Goal: Task Accomplishment & Management: Use online tool/utility

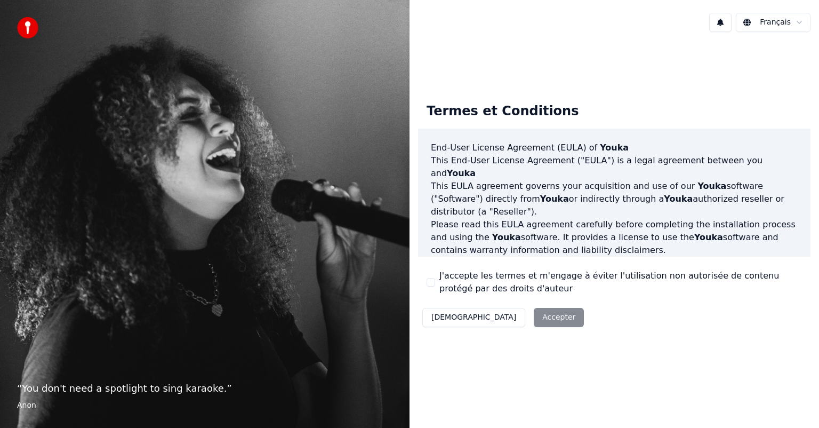
click at [503, 317] on div "Décliner Accepter" at bounding box center [503, 318] width 170 height 28
click at [427, 283] on button "J'accepte les termes et m'engage à éviter l'utilisation non autorisée de conten…" at bounding box center [431, 282] width 9 height 9
click at [534, 319] on button "Accepter" at bounding box center [559, 317] width 50 height 19
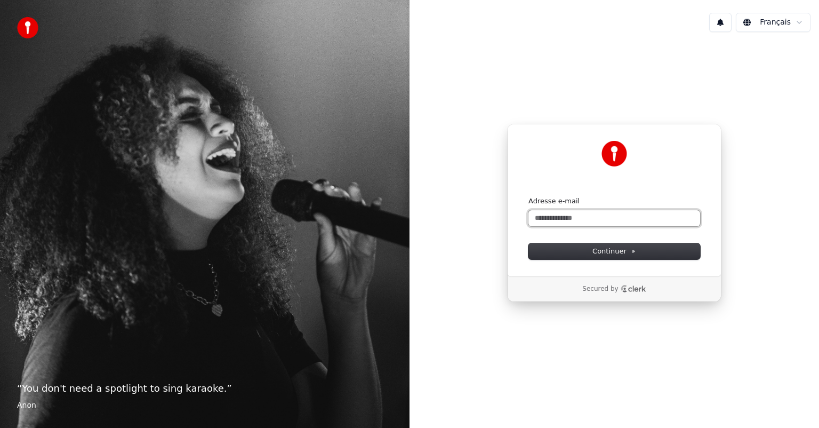
click at [590, 217] on input "Adresse e-mail" at bounding box center [615, 218] width 172 height 16
click at [617, 252] on span "Continuer" at bounding box center [615, 251] width 44 height 10
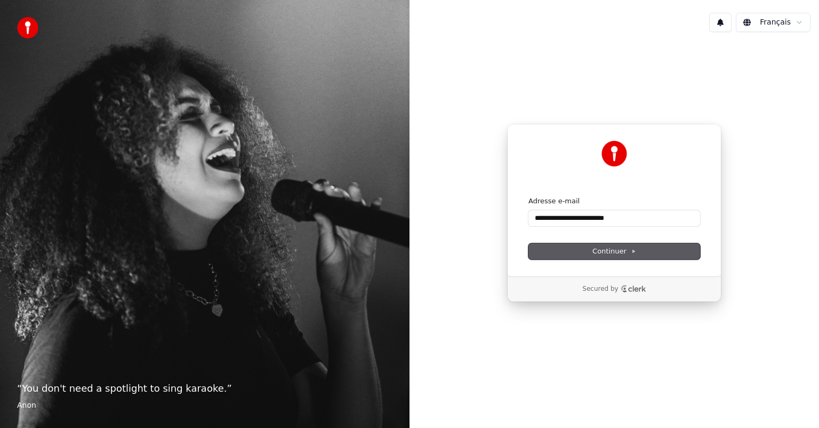
type input "**********"
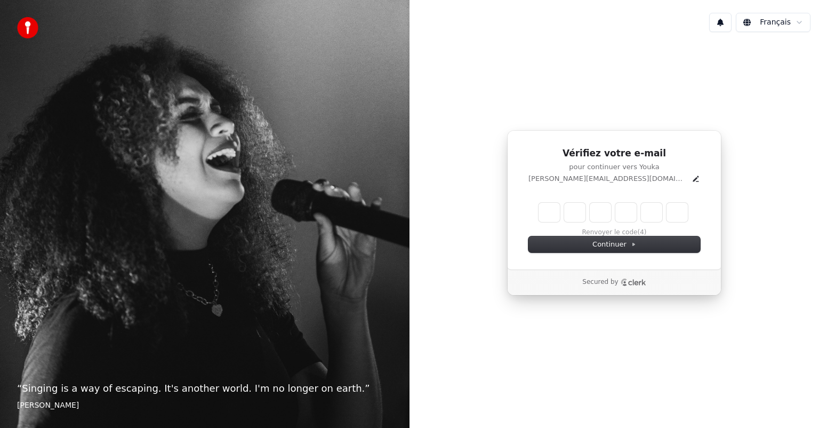
type input "*"
type input "**"
type input "*"
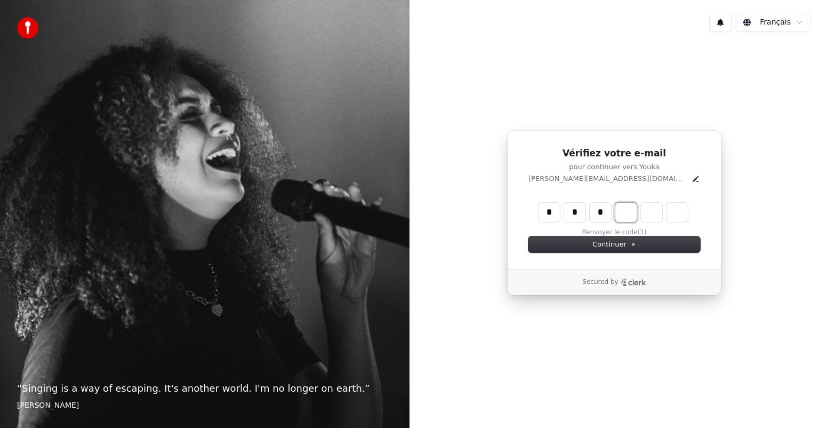
type input "***"
type input "*"
type input "****"
type input "*"
type input "******"
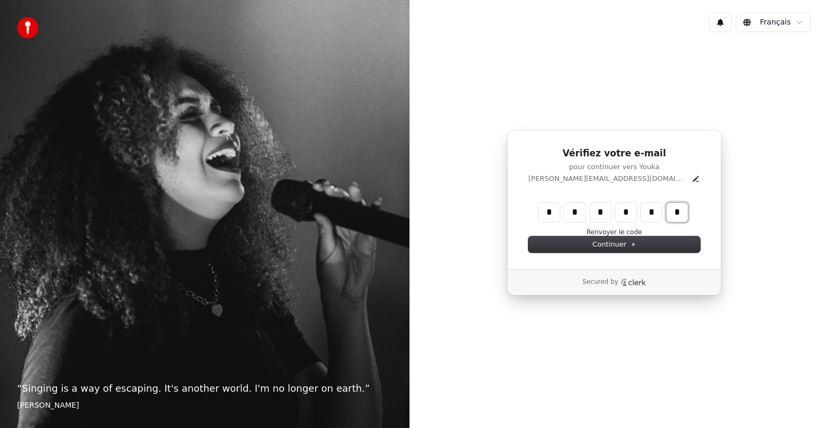
type input "*"
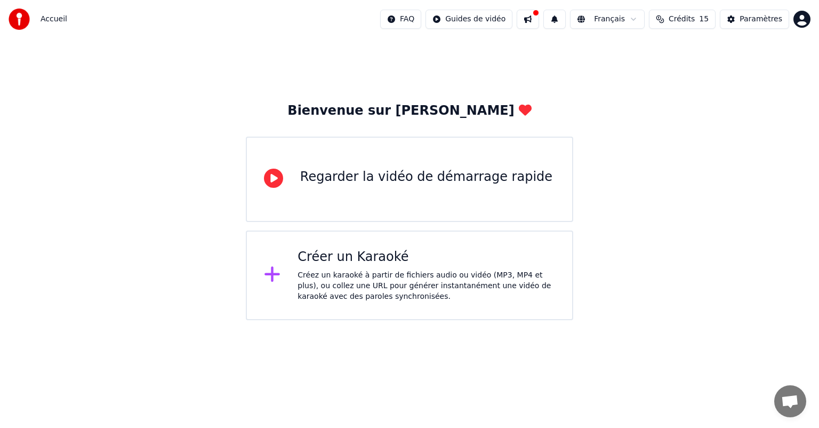
click at [355, 274] on div "Créez un karaoké à partir de fichiers audio ou vidéo (MP3, MP4 et plus), ou col…" at bounding box center [427, 286] width 258 height 32
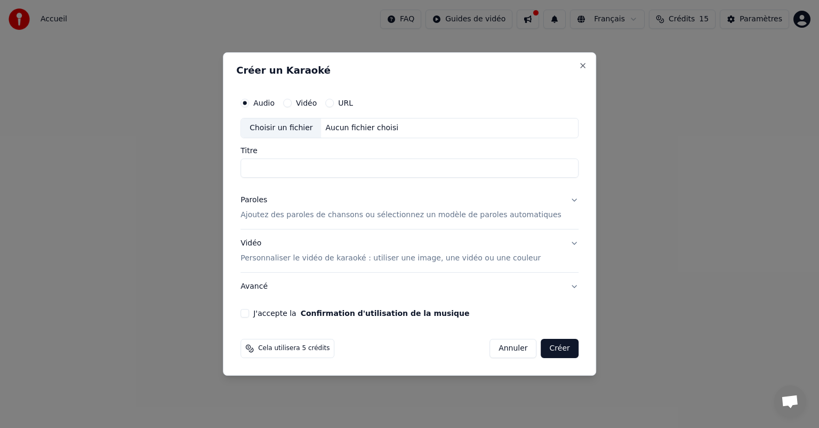
click at [292, 103] on button "Vidéo" at bounding box center [287, 103] width 9 height 9
click at [308, 132] on div "Choisir un fichier" at bounding box center [281, 127] width 80 height 19
type input "**********"
click at [363, 216] on p "Ajoutez des paroles de chansons ou sélectionnez un modèle de paroles automatiqu…" at bounding box center [401, 215] width 321 height 11
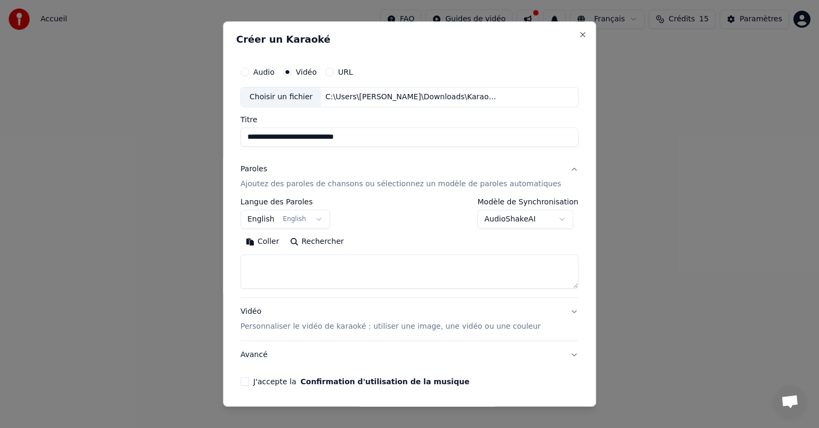
click at [324, 220] on button "English English" at bounding box center [286, 219] width 90 height 19
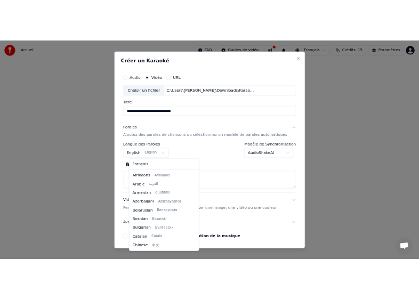
scroll to position [85, 0]
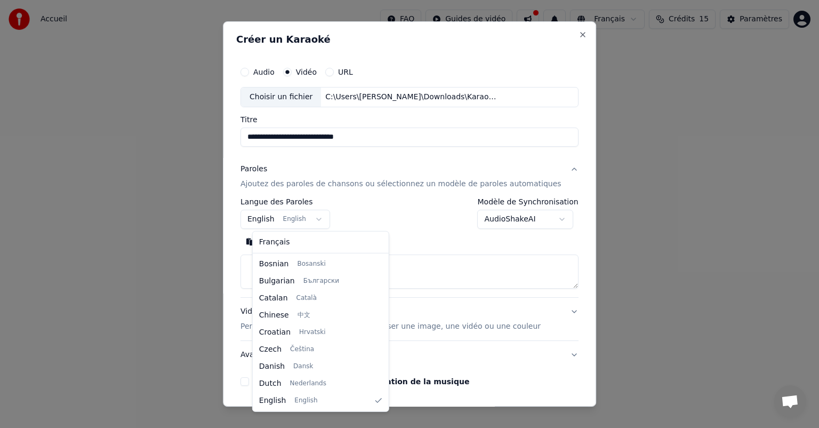
select select "**"
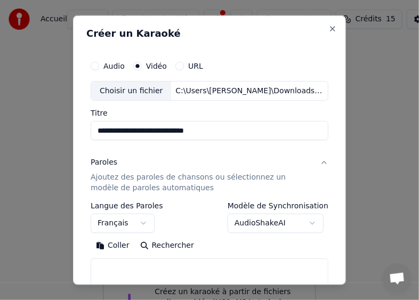
click at [256, 26] on div "**********" at bounding box center [209, 150] width 273 height 270
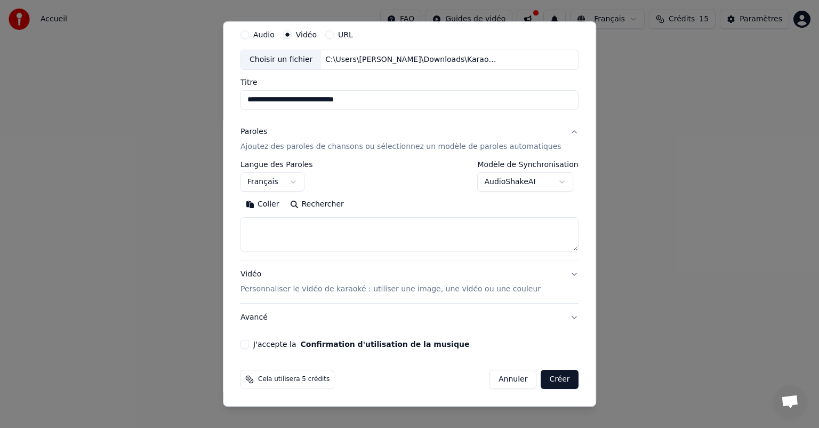
scroll to position [36, 0]
click at [316, 230] on textarea at bounding box center [410, 235] width 338 height 34
click at [279, 205] on button "Coller" at bounding box center [263, 205] width 44 height 17
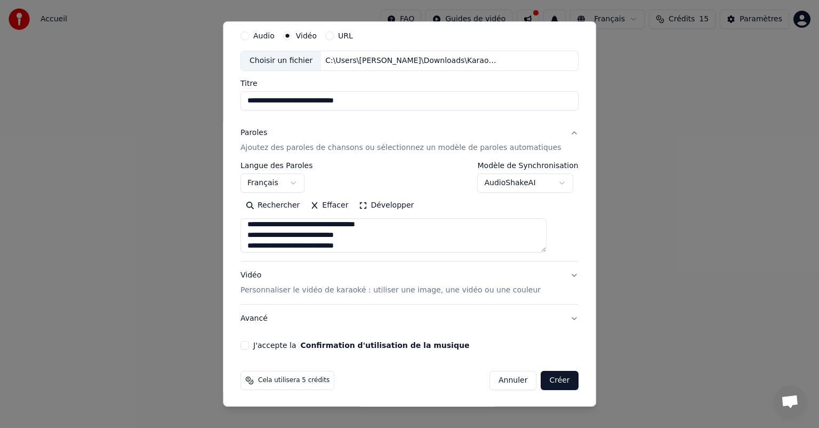
scroll to position [561, 0]
click at [249, 344] on button "J'accepte la Confirmation d'utilisation de la musique" at bounding box center [245, 345] width 9 height 9
click at [542, 380] on button "Créer" at bounding box center [559, 380] width 37 height 19
type textarea "**********"
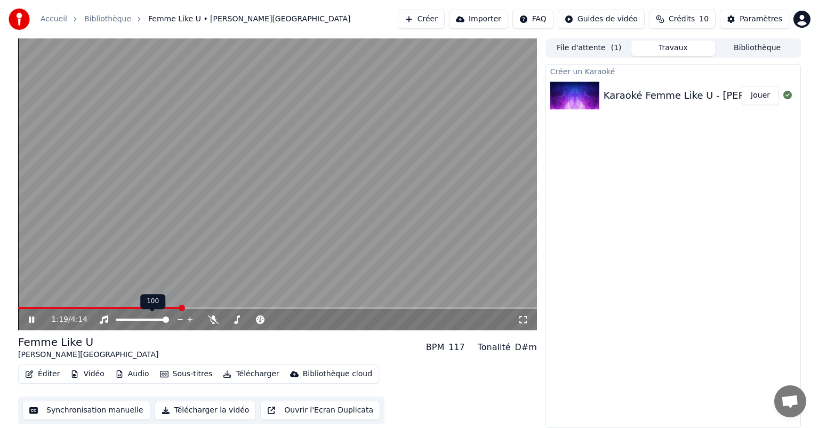
drag, startPoint x: 158, startPoint y: 317, endPoint x: 147, endPoint y: 318, distance: 10.7
click at [147, 318] on div at bounding box center [152, 319] width 86 height 11
click at [147, 318] on span at bounding box center [142, 319] width 53 height 2
click at [278, 318] on span at bounding box center [275, 319] width 6 height 6
click at [230, 319] on span at bounding box center [251, 319] width 53 height 2
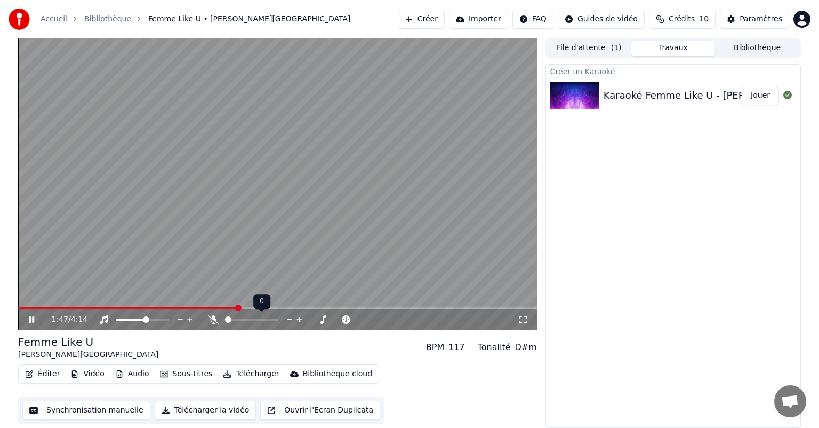
click at [225, 320] on span at bounding box center [228, 319] width 6 height 6
click at [278, 316] on span at bounding box center [275, 319] width 6 height 6
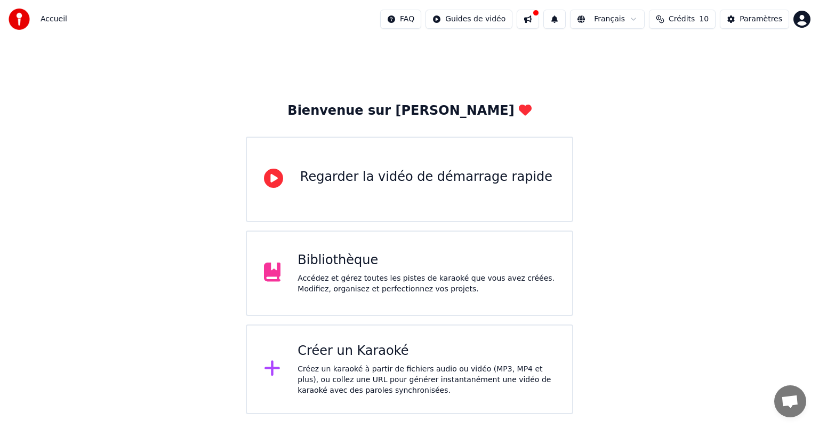
click at [347, 384] on div "Créez un karaoké à partir de fichiers audio ou vidéo (MP3, MP4 et plus), ou col…" at bounding box center [427, 380] width 258 height 32
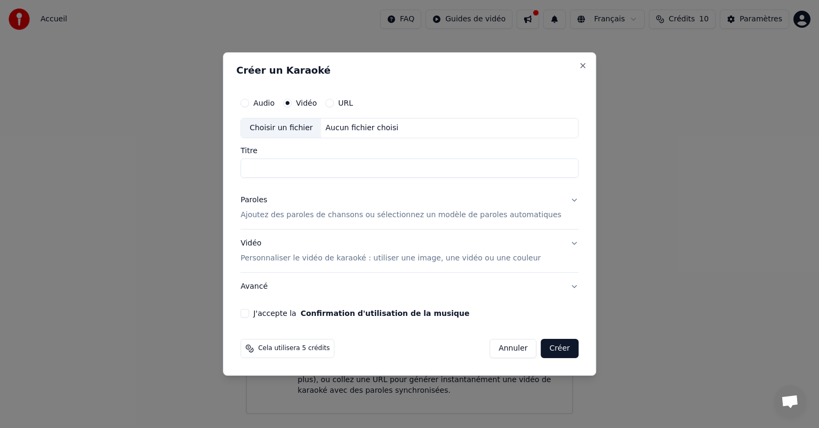
click at [558, 202] on button "Paroles Ajoutez des paroles de chansons ou sélectionnez un modèle de paroles au…" at bounding box center [410, 207] width 338 height 43
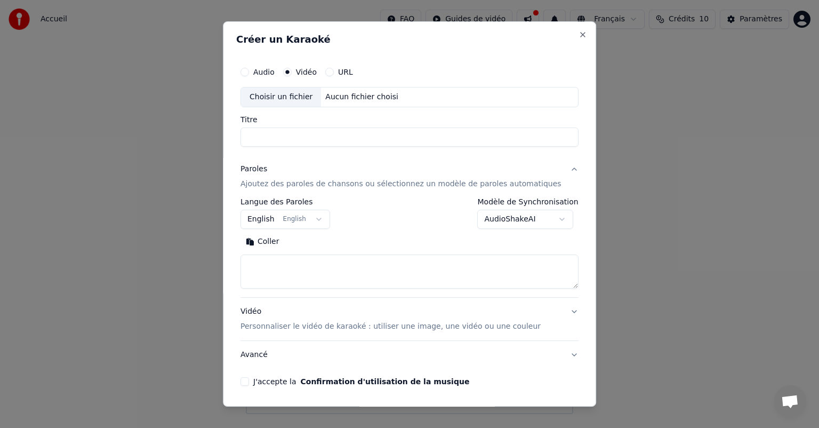
click at [324, 218] on button "English English" at bounding box center [286, 219] width 90 height 19
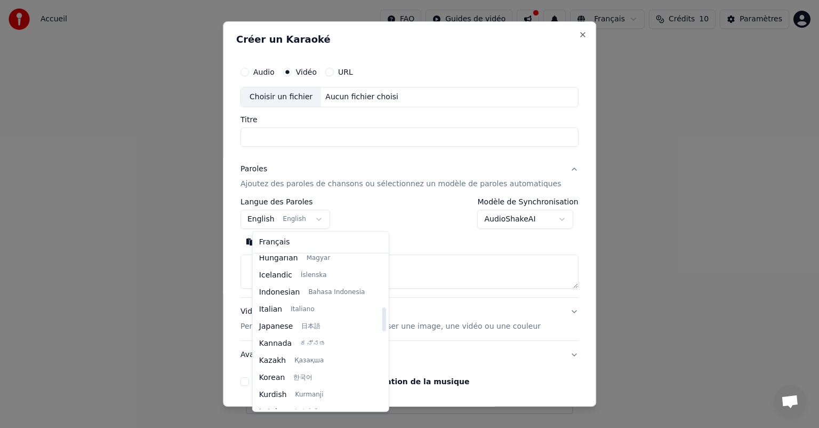
scroll to position [405, 0]
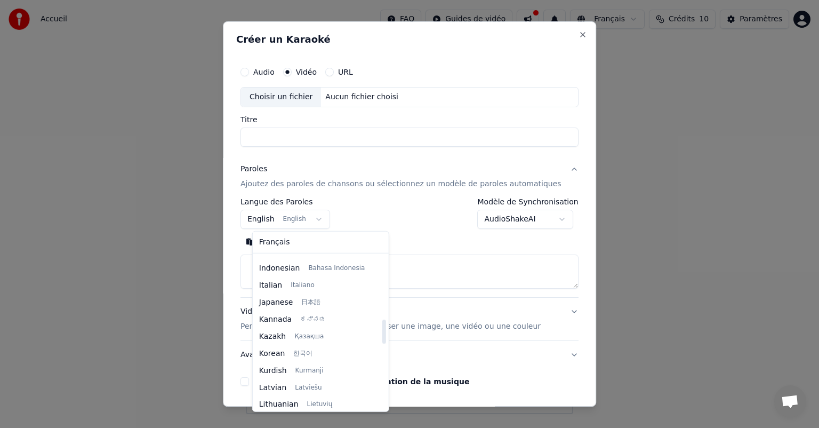
select select "**"
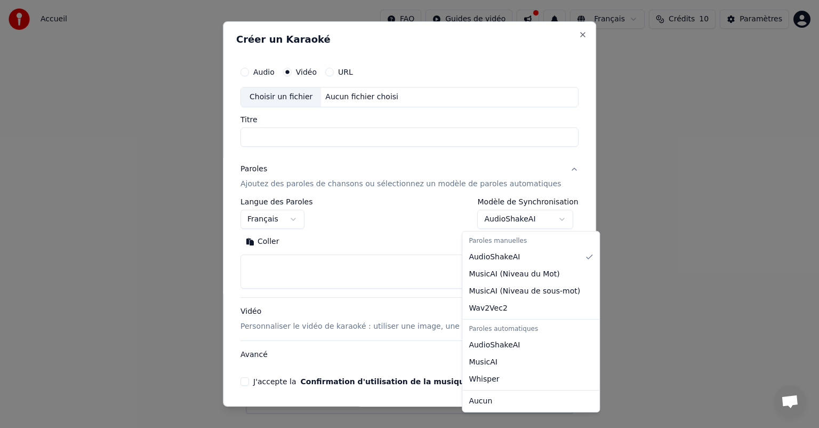
click at [548, 216] on body "**********" at bounding box center [409, 207] width 819 height 414
click at [501, 243] on div "Paroles manuelles" at bounding box center [531, 241] width 133 height 15
click at [292, 98] on body "**********" at bounding box center [409, 207] width 819 height 414
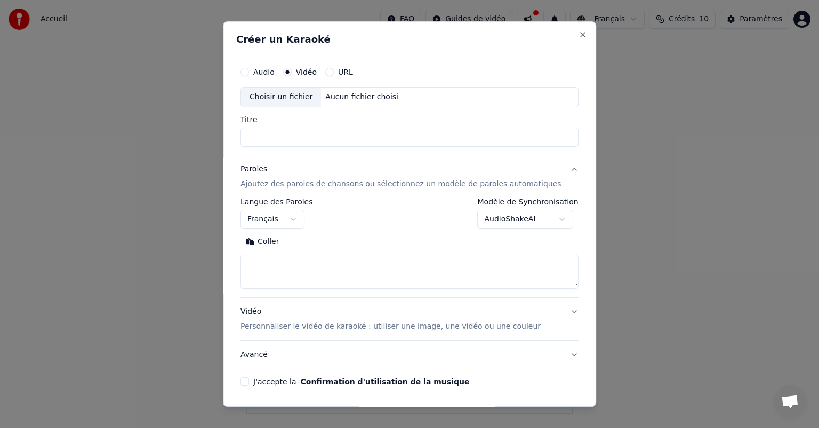
click at [300, 99] on div "Choisir un fichier" at bounding box center [281, 96] width 80 height 19
type input "**********"
click at [249, 71] on button "Audio" at bounding box center [245, 72] width 9 height 9
click at [307, 95] on div "Choisir un fichier" at bounding box center [281, 96] width 80 height 19
type input "**********"
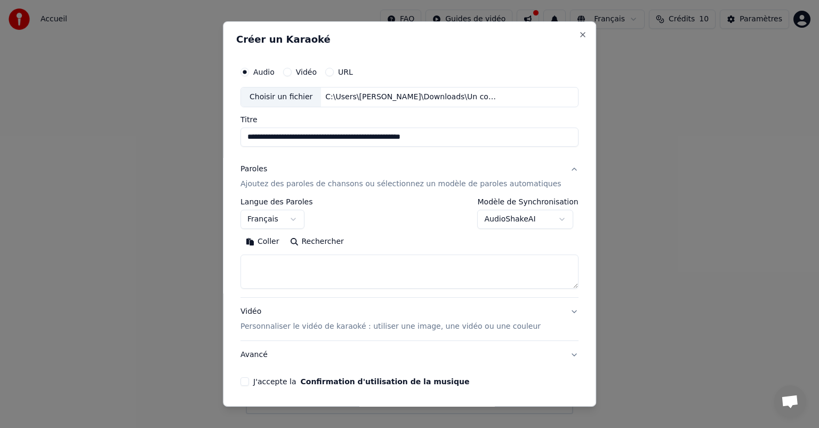
click at [508, 218] on body "**********" at bounding box center [409, 207] width 819 height 414
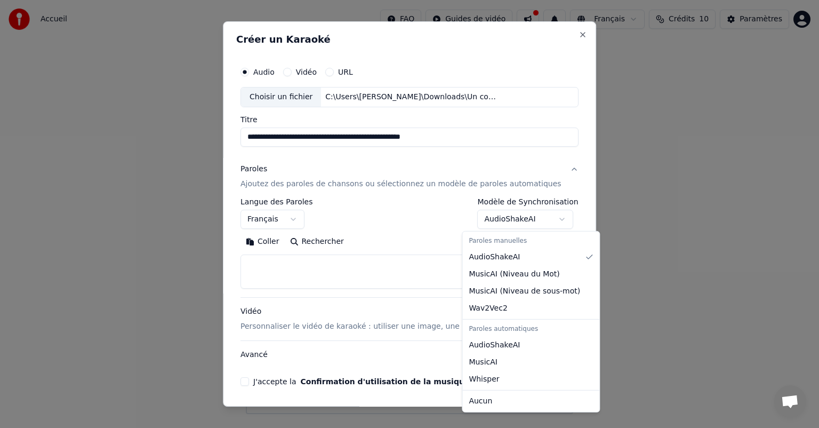
select select "**********"
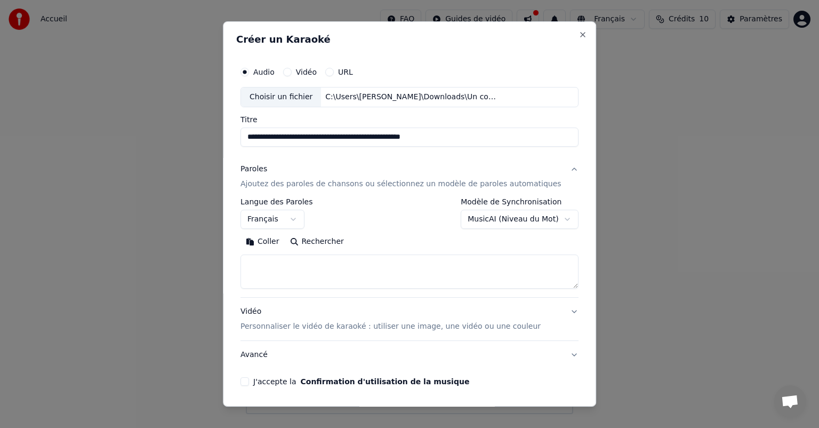
click at [301, 268] on textarea at bounding box center [410, 271] width 338 height 34
click at [315, 267] on textarea at bounding box center [410, 271] width 338 height 34
click at [303, 274] on textarea at bounding box center [410, 271] width 338 height 34
click at [294, 271] on textarea at bounding box center [410, 271] width 338 height 34
click at [277, 238] on button "Coller" at bounding box center [263, 241] width 44 height 17
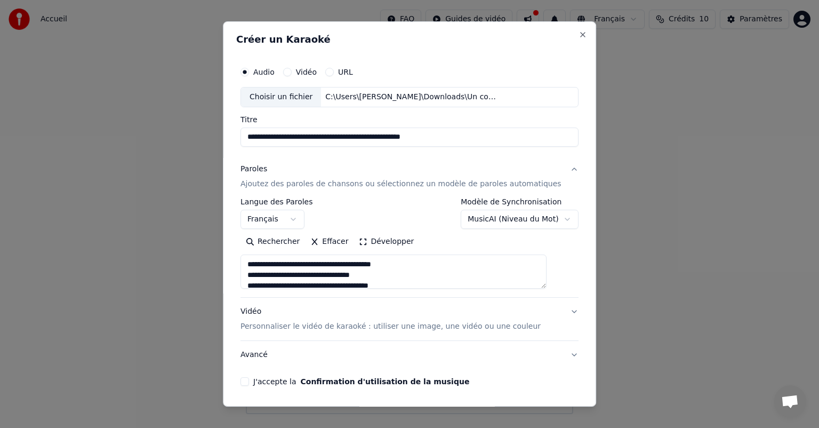
click at [555, 308] on button "Vidéo Personnaliser le vidéo de karaoké : utiliser une image, une vidéo ou une …" at bounding box center [410, 319] width 338 height 43
type textarea "**********"
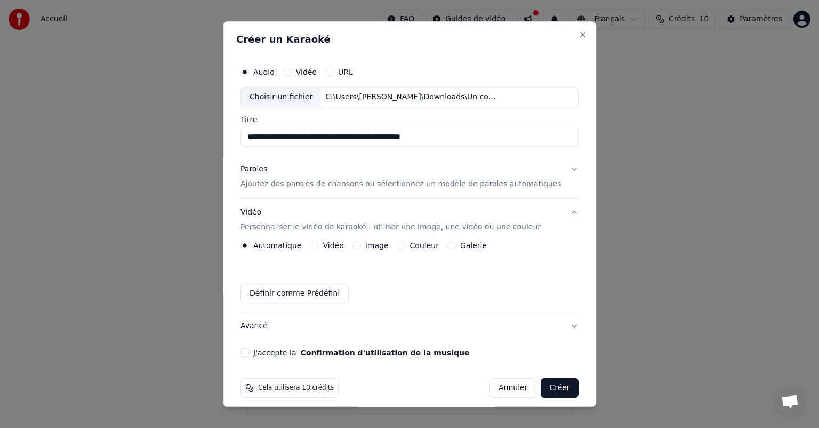
click at [361, 244] on button "Image" at bounding box center [357, 245] width 9 height 9
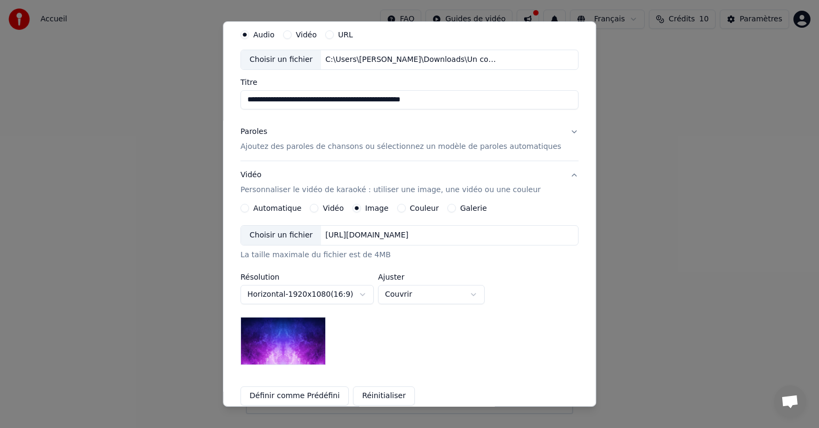
scroll to position [53, 0]
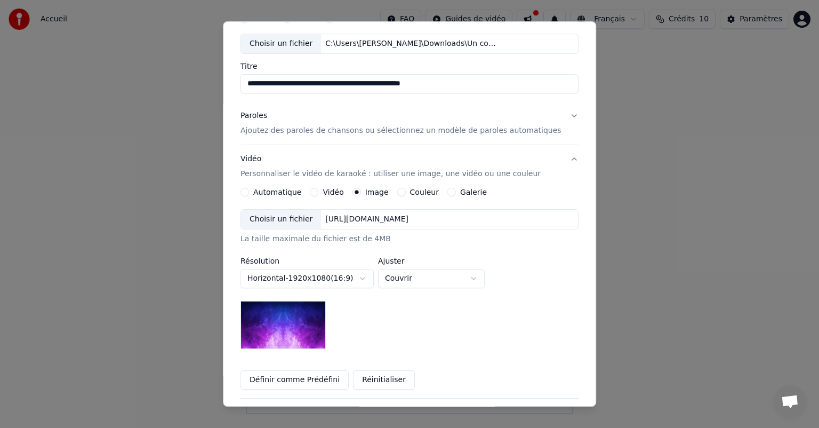
click at [406, 192] on button "Couleur" at bounding box center [401, 192] width 9 height 9
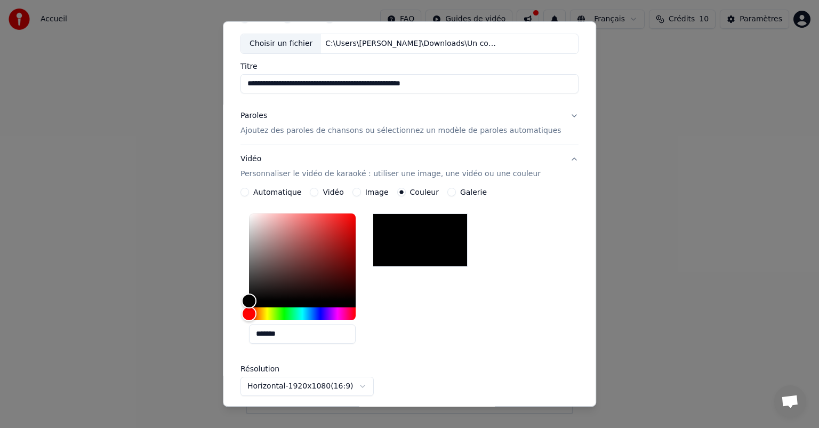
click at [452, 194] on button "Galerie" at bounding box center [452, 192] width 9 height 9
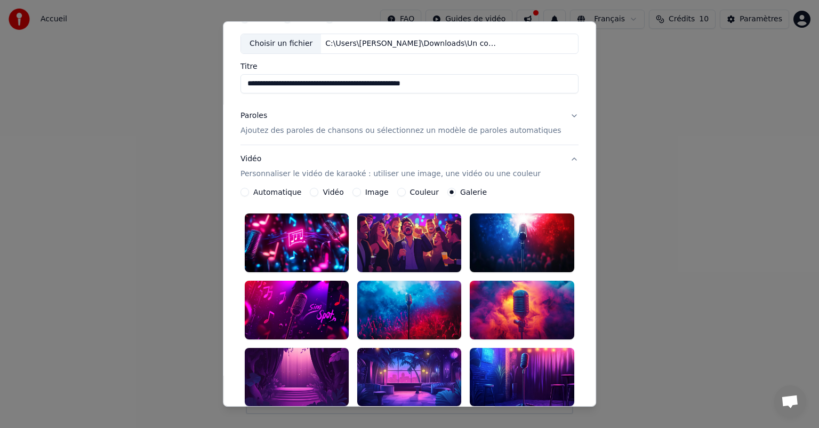
click at [406, 194] on button "Couleur" at bounding box center [401, 192] width 9 height 9
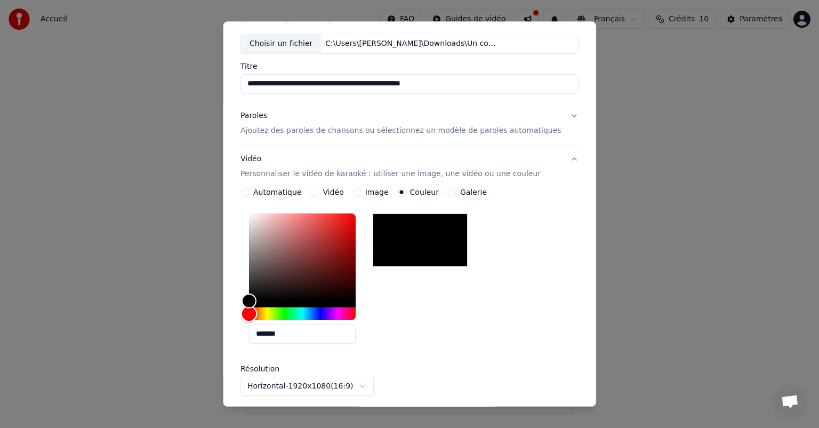
click at [314, 313] on div "Hue" at bounding box center [302, 313] width 107 height 13
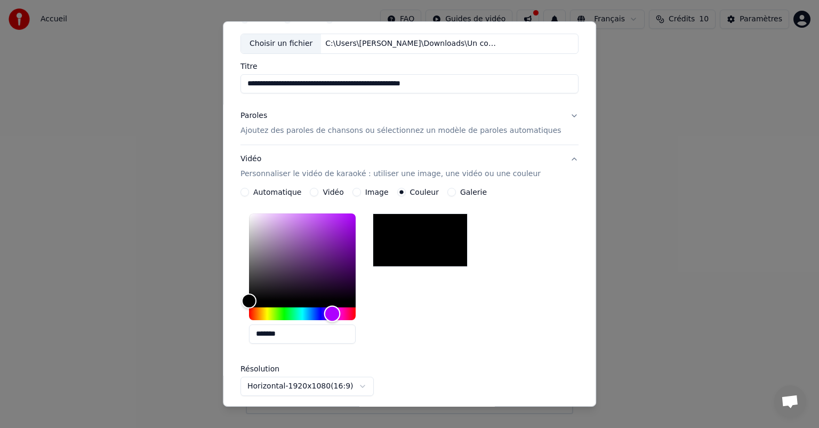
drag, startPoint x: 308, startPoint y: 313, endPoint x: 350, endPoint y: 310, distance: 41.7
click at [341, 313] on div "Hue" at bounding box center [332, 314] width 17 height 17
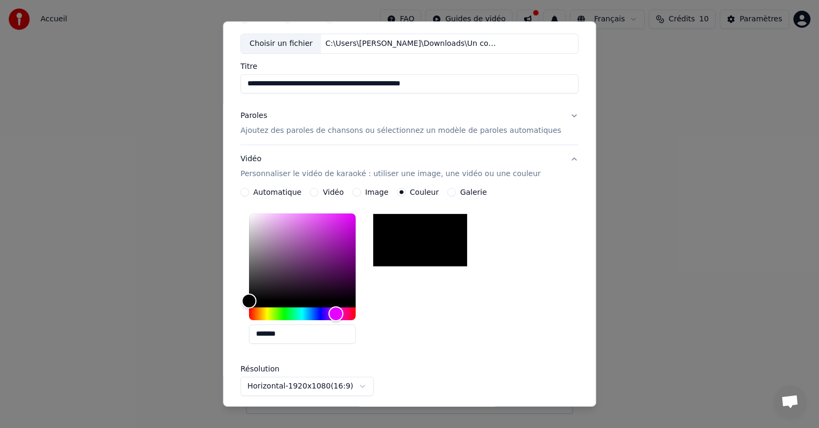
click at [423, 243] on div at bounding box center [420, 239] width 95 height 53
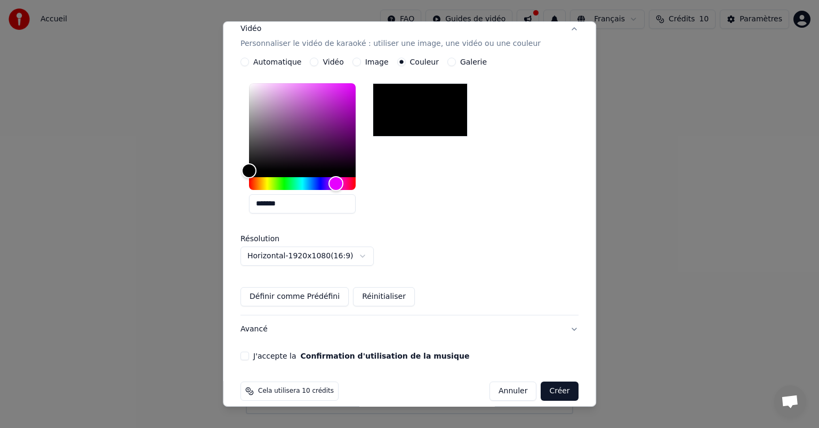
scroll to position [194, 0]
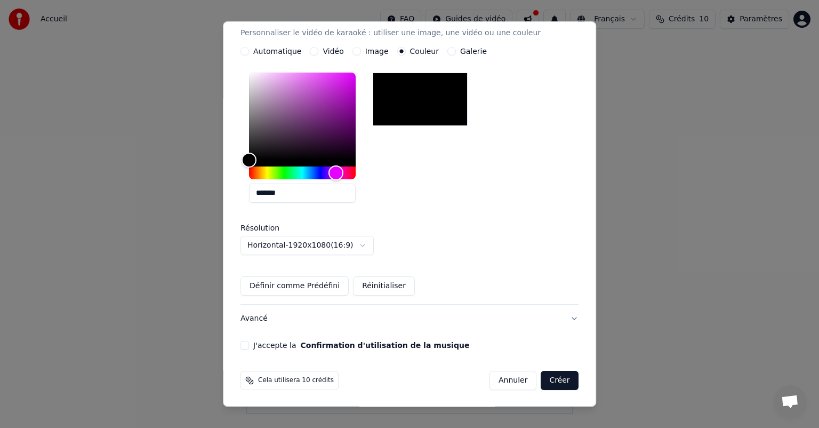
click at [266, 343] on label "J'accepte la Confirmation d'utilisation de la musique" at bounding box center [361, 344] width 216 height 7
click at [249, 343] on button "J'accepte la Confirmation d'utilisation de la musique" at bounding box center [245, 345] width 9 height 9
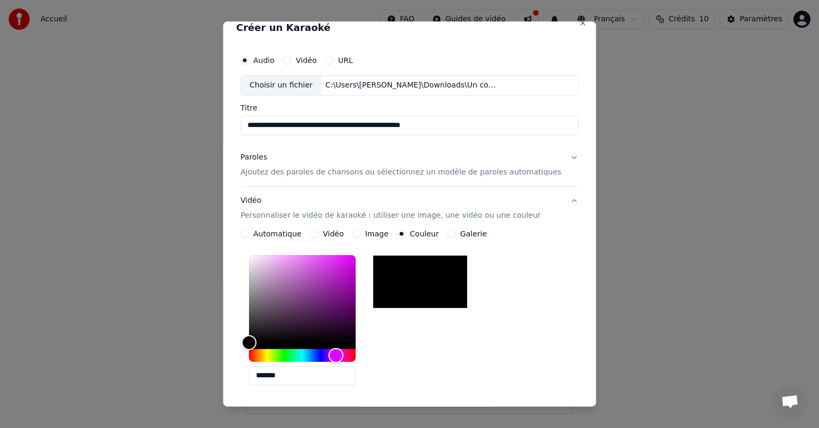
scroll to position [0, 0]
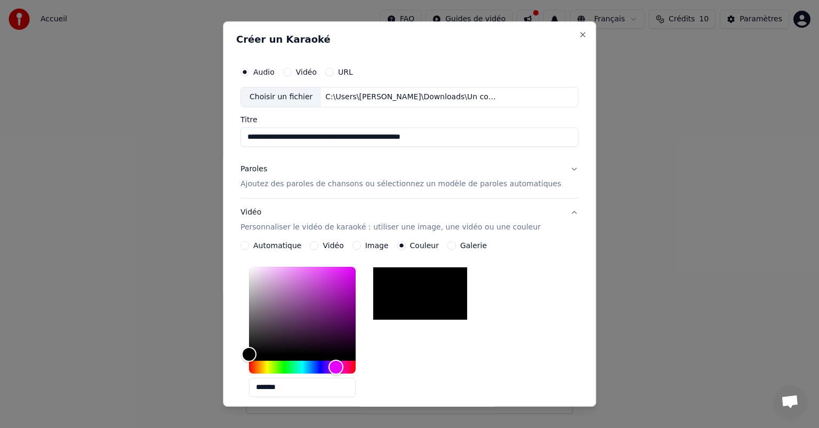
click at [551, 170] on button "Paroles Ajoutez des paroles de chansons ou sélectionnez un modèle de paroles au…" at bounding box center [410, 176] width 338 height 43
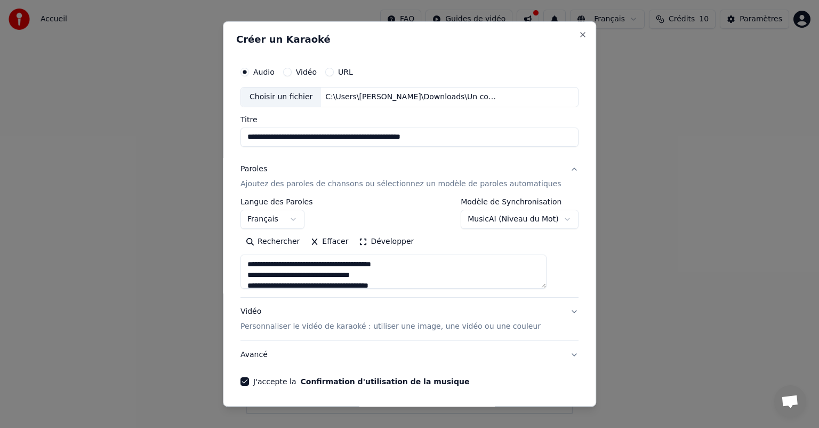
click at [551, 170] on button "Paroles Ajoutez des paroles de chansons ou sélectionnez un modèle de paroles au…" at bounding box center [410, 176] width 338 height 43
type textarea "**********"
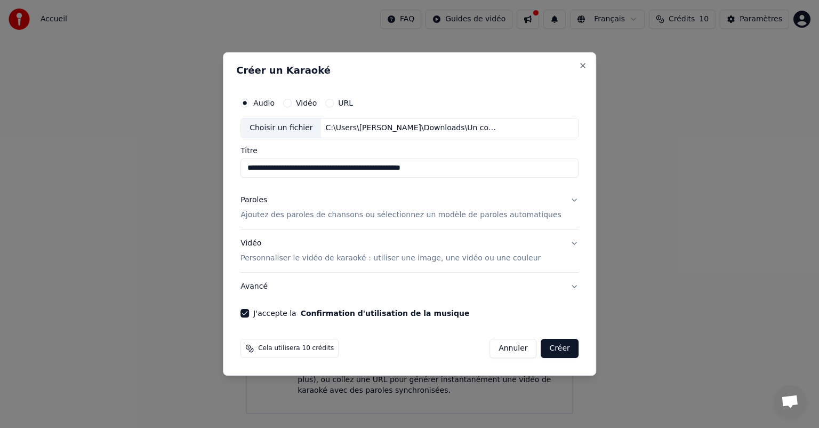
click at [558, 198] on button "Paroles Ajoutez des paroles de chansons ou sélectionnez un modèle de paroles au…" at bounding box center [410, 207] width 338 height 43
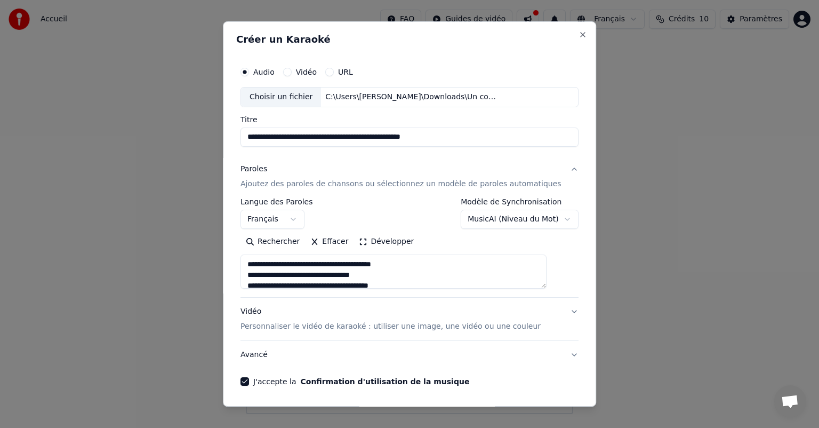
click at [558, 198] on label "Modèle de Synchronisation" at bounding box center [519, 201] width 117 height 7
click at [544, 221] on body "**********" at bounding box center [409, 207] width 819 height 414
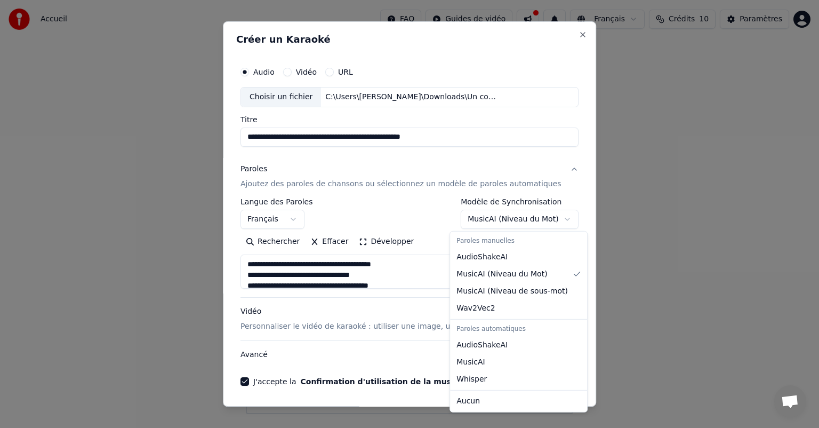
click at [548, 214] on body "**********" at bounding box center [409, 207] width 819 height 414
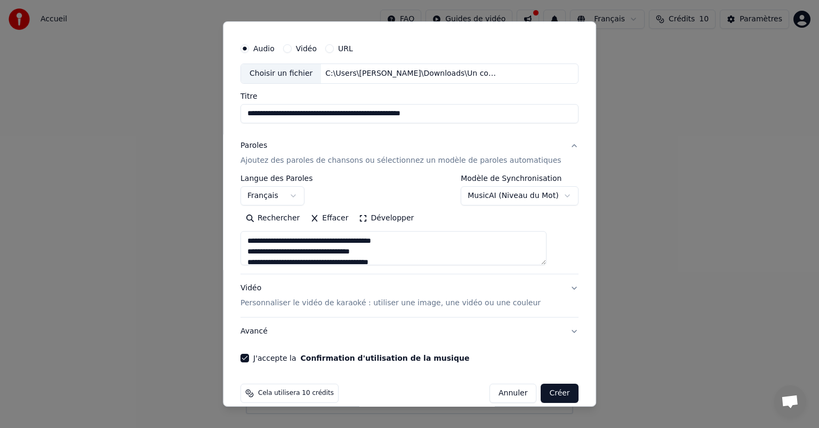
scroll to position [36, 0]
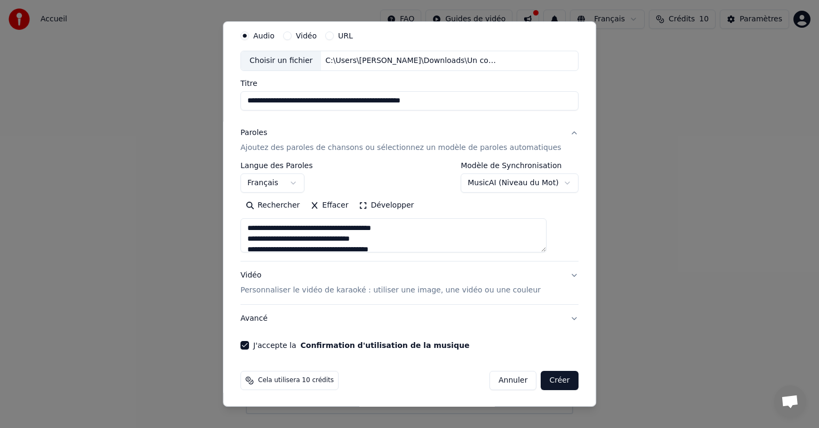
click at [546, 184] on body "**********" at bounding box center [409, 207] width 819 height 414
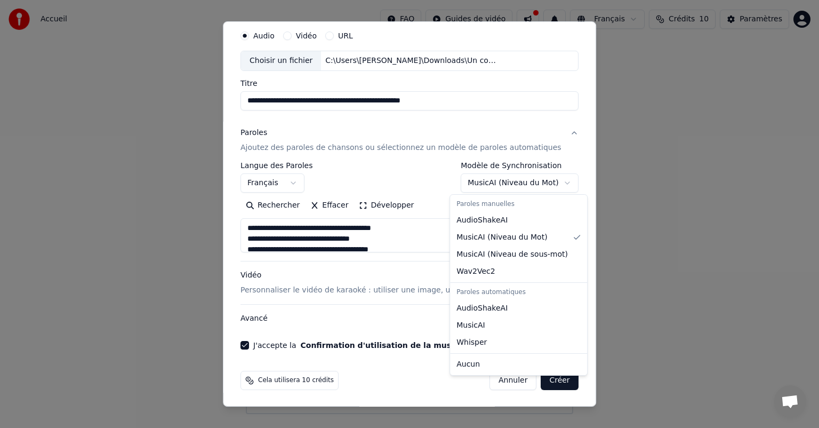
select select "****"
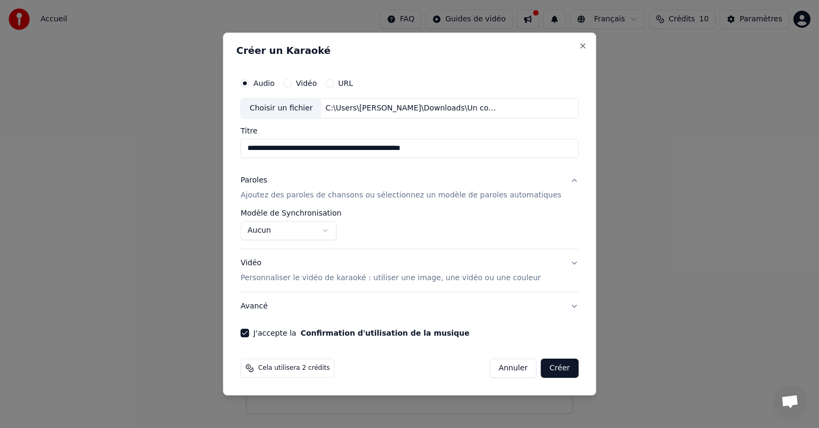
click at [557, 183] on button "Paroles Ajoutez des paroles de chansons ou sélectionnez un modèle de paroles au…" at bounding box center [410, 187] width 338 height 43
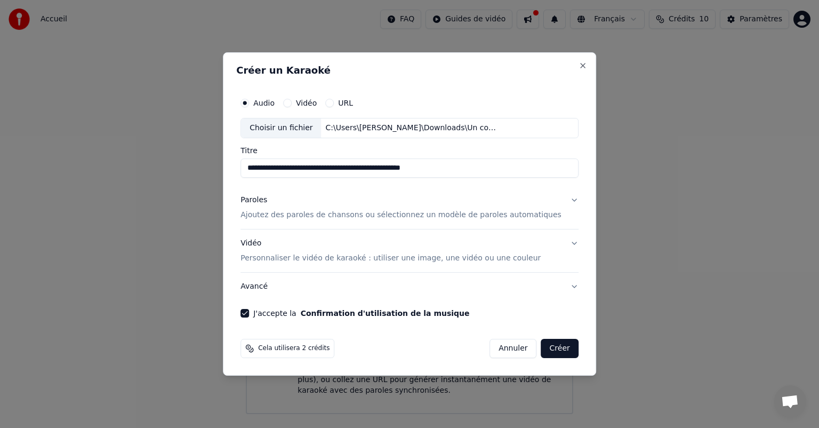
click at [561, 196] on button "Paroles Ajoutez des paroles de chansons ou sélectionnez un modèle de paroles au…" at bounding box center [410, 207] width 338 height 43
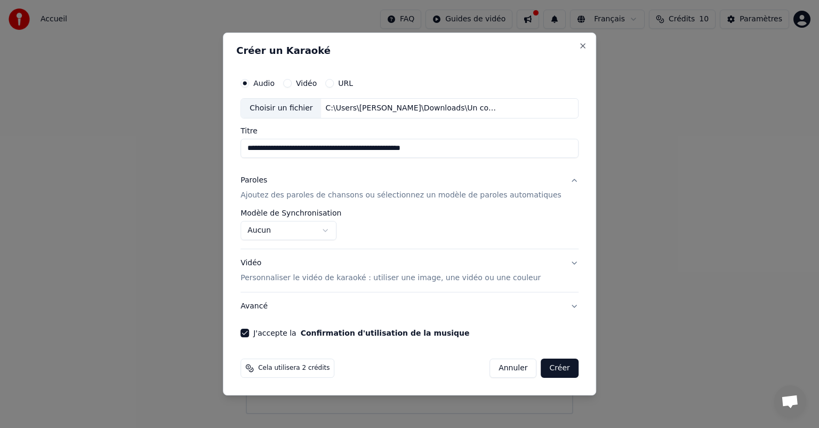
click at [554, 367] on button "Créer" at bounding box center [559, 368] width 37 height 19
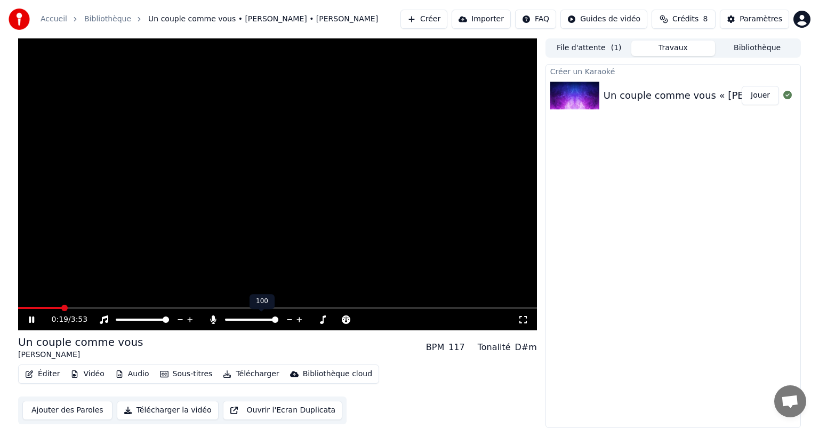
click at [278, 323] on span at bounding box center [275, 319] width 6 height 6
click at [81, 307] on span at bounding box center [277, 308] width 519 height 2
click at [101, 308] on span at bounding box center [277, 308] width 519 height 2
click at [138, 307] on span at bounding box center [277, 308] width 519 height 2
click at [164, 307] on span at bounding box center [277, 308] width 519 height 2
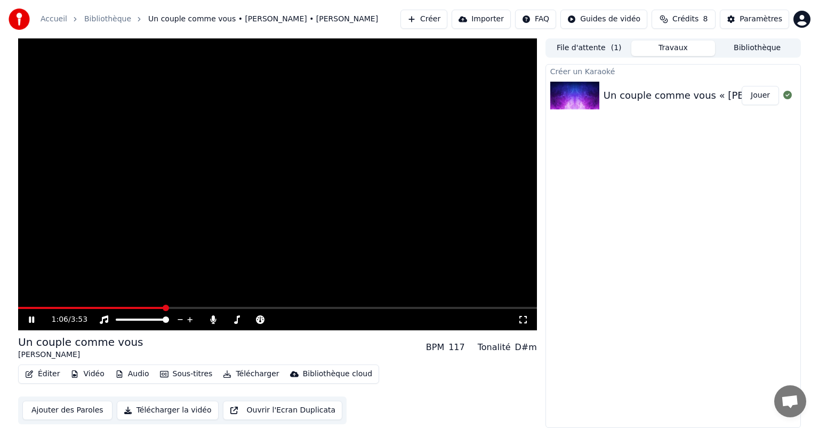
click at [194, 307] on span at bounding box center [277, 308] width 519 height 2
click at [225, 307] on span at bounding box center [277, 308] width 519 height 2
click at [256, 308] on span at bounding box center [277, 308] width 519 height 2
click at [294, 308] on span at bounding box center [277, 308] width 519 height 2
click at [321, 306] on video at bounding box center [277, 184] width 519 height 292
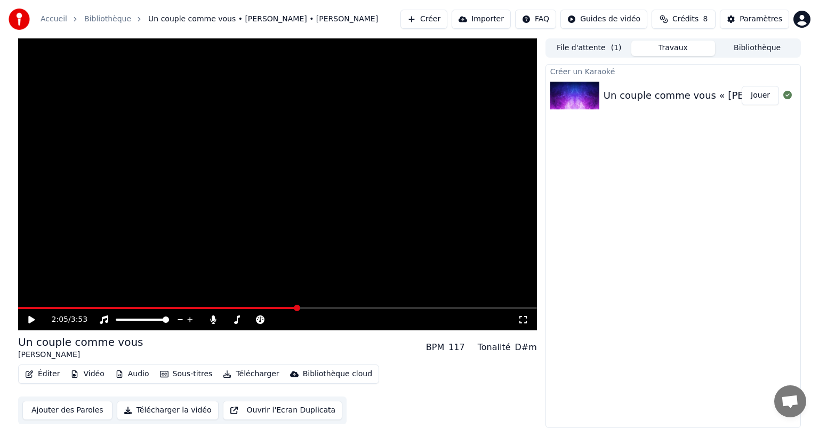
click at [354, 307] on span at bounding box center [277, 308] width 519 height 2
click at [36, 314] on div "2:31 / 3:53" at bounding box center [277, 319] width 511 height 11
click at [35, 316] on icon at bounding box center [39, 319] width 25 height 9
click at [339, 307] on span at bounding box center [179, 308] width 322 height 2
click at [367, 308] on span at bounding box center [277, 308] width 519 height 2
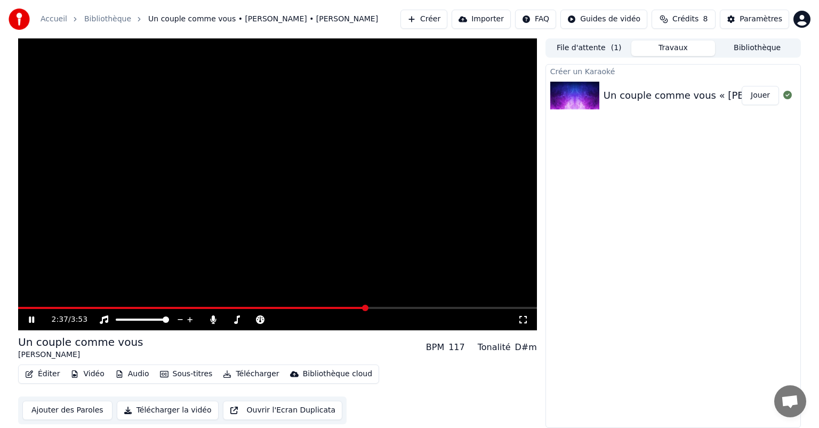
click at [408, 311] on div "2:37 / 3:53" at bounding box center [277, 319] width 519 height 21
click at [178, 374] on button "Sous-titres" at bounding box center [186, 374] width 61 height 15
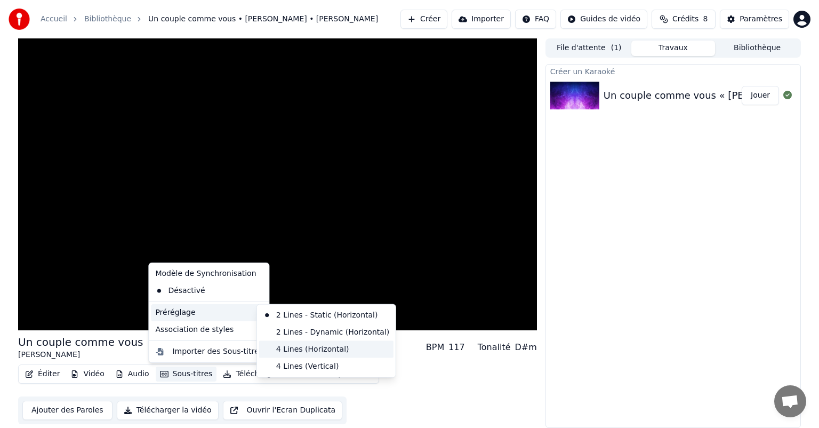
click at [290, 349] on div "4 Lines (Horizontal)" at bounding box center [326, 349] width 134 height 17
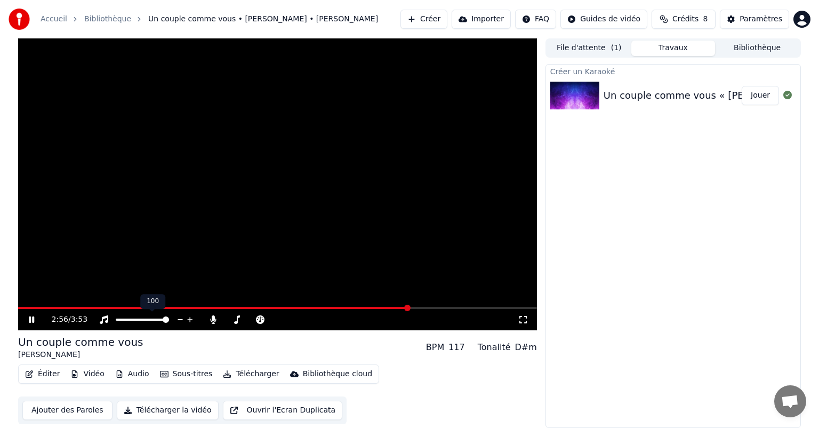
click at [192, 312] on div "2:56 / 3:53" at bounding box center [277, 319] width 519 height 21
click at [192, 307] on span at bounding box center [214, 308] width 393 height 2
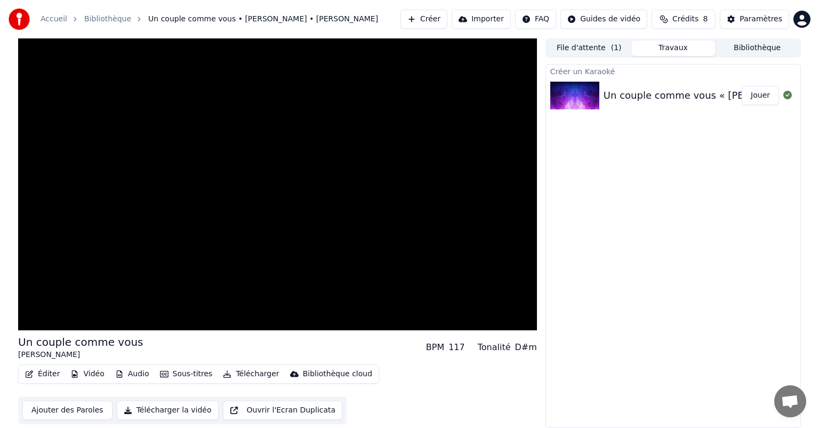
click at [55, 408] on button "Ajouter des Paroles" at bounding box center [67, 410] width 90 height 19
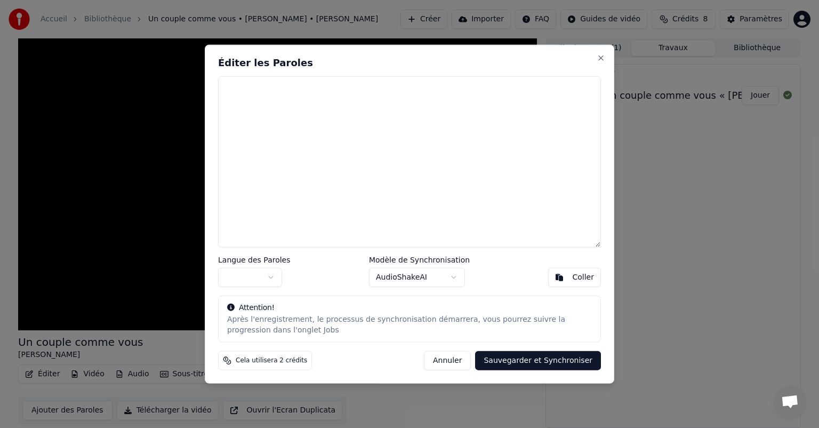
click at [581, 275] on div "Coller" at bounding box center [583, 277] width 22 height 11
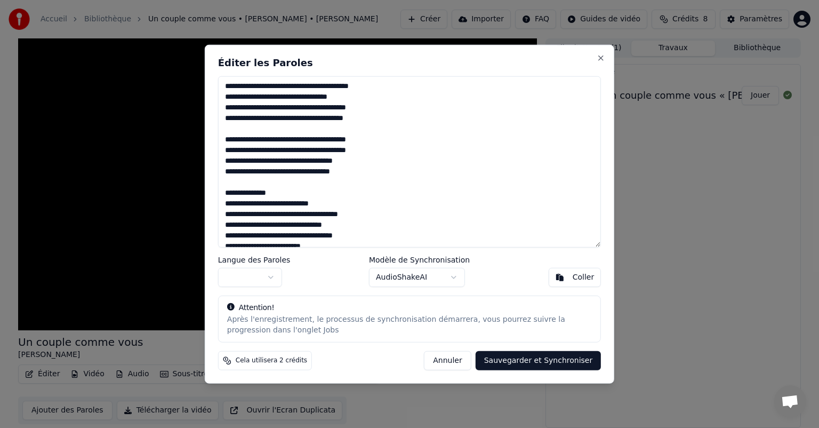
click at [452, 277] on body "Accueil Bibliothèque Un couple comme vous • Stéphanie • Kouider • K-MARO Créer …" at bounding box center [409, 214] width 819 height 428
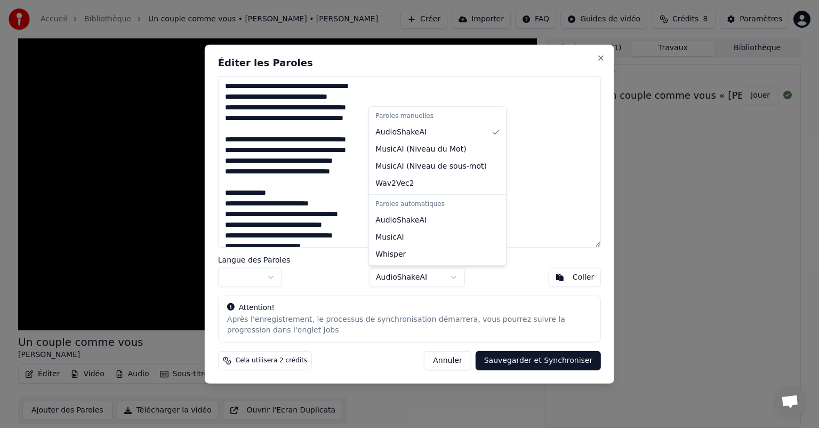
click at [536, 361] on body "Accueil Bibliothèque Un couple comme vous • Stéphanie • Kouider • K-MARO Créer …" at bounding box center [409, 214] width 819 height 428
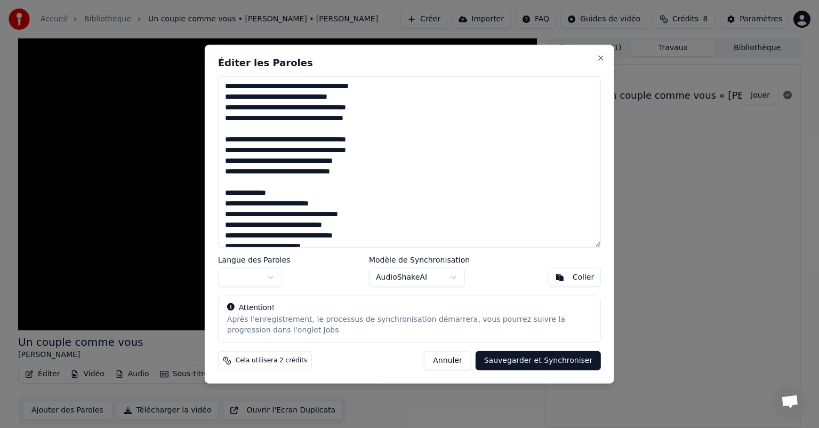
click at [548, 363] on button "Sauvegarder et Synchroniser" at bounding box center [539, 360] width 126 height 19
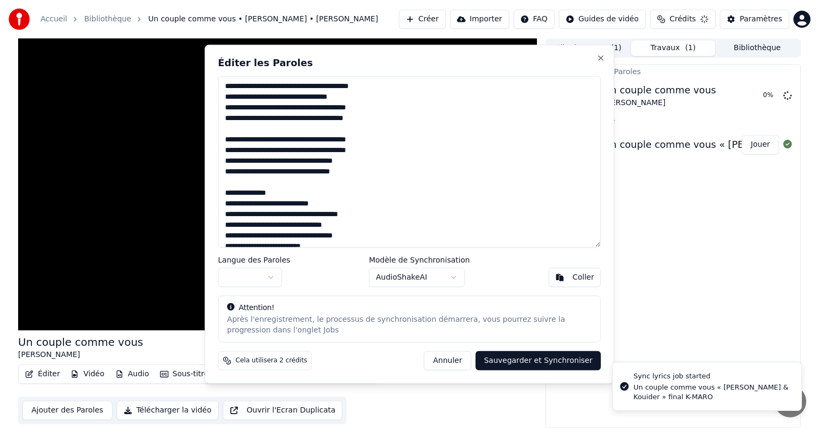
type textarea "**********"
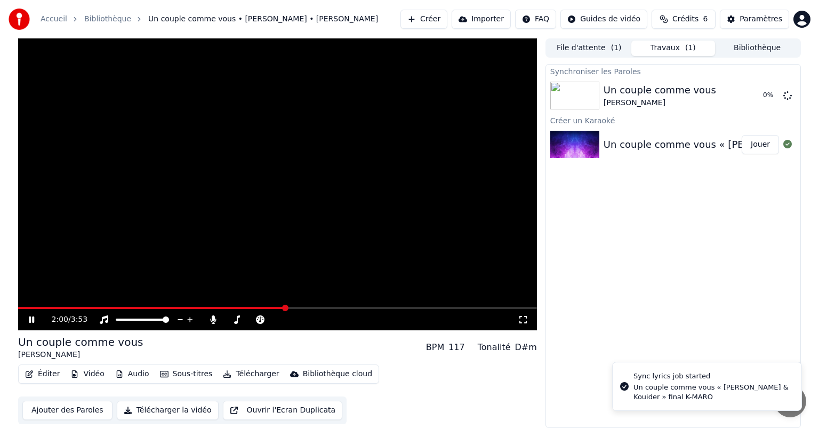
click at [34, 319] on icon at bounding box center [31, 319] width 5 height 6
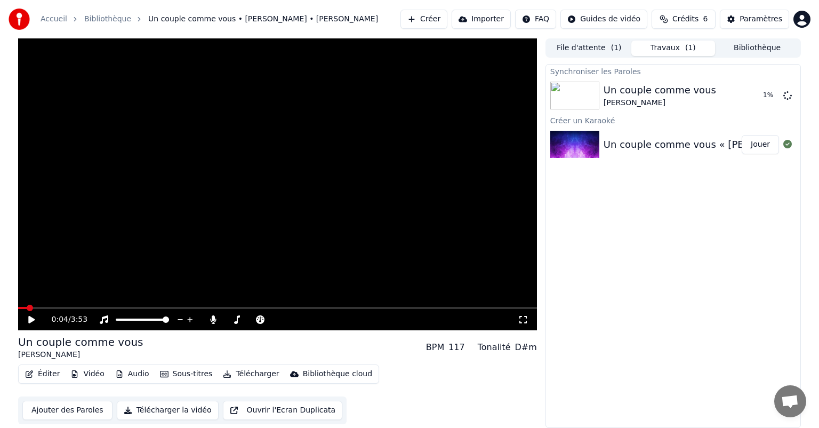
click at [27, 305] on span at bounding box center [30, 308] width 6 height 6
click at [786, 145] on icon at bounding box center [788, 144] width 9 height 9
click at [28, 318] on icon at bounding box center [31, 319] width 6 height 7
click at [18, 308] on span at bounding box center [21, 308] width 6 height 6
click at [35, 317] on icon at bounding box center [39, 319] width 25 height 9
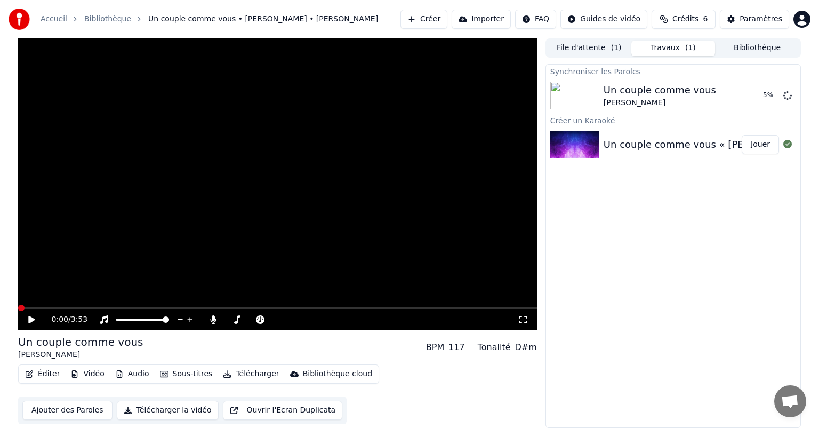
click at [18, 308] on span at bounding box center [21, 308] width 6 height 6
click at [615, 105] on div "Stéphanie • Kouider • K-MARO" at bounding box center [660, 103] width 113 height 11
click at [750, 44] on button "Bibliothèque" at bounding box center [757, 48] width 84 height 15
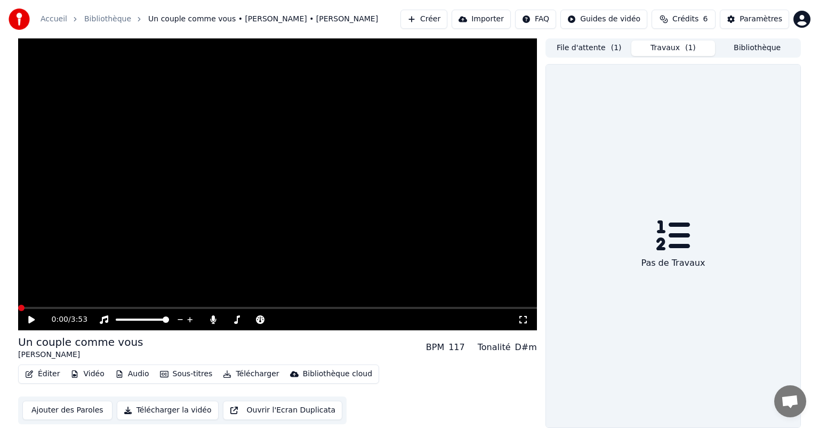
click at [662, 47] on button "Travaux ( 1 )" at bounding box center [674, 48] width 84 height 15
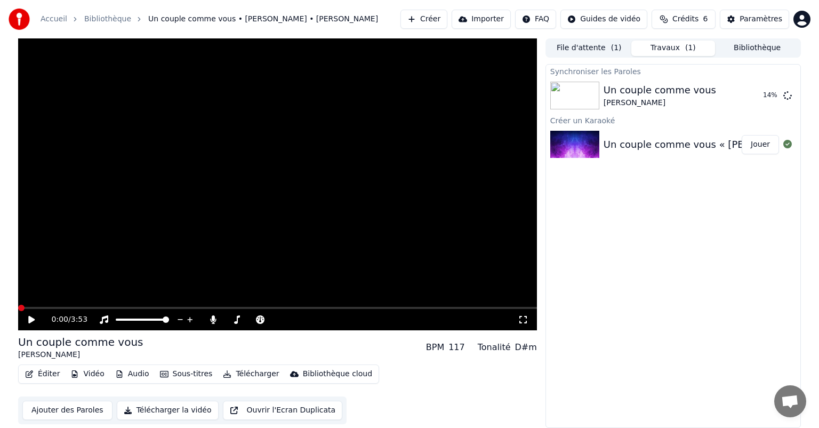
click at [580, 49] on button "File d'attente ( 1 )" at bounding box center [589, 48] width 84 height 15
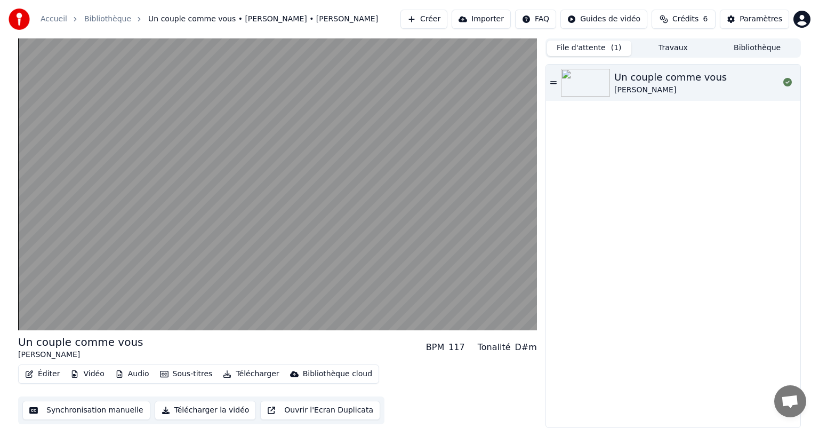
click at [696, 17] on span "Crédits" at bounding box center [686, 19] width 26 height 11
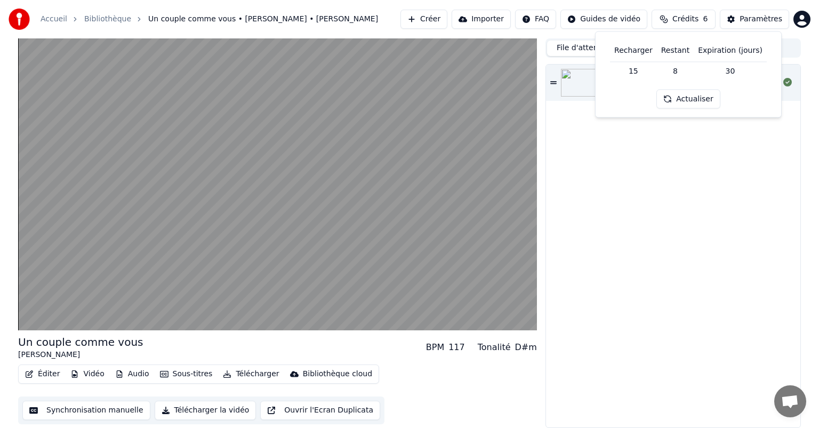
click at [647, 191] on div "Un couple comme vous Stéphanie • Kouider • K-MARO" at bounding box center [673, 246] width 254 height 363
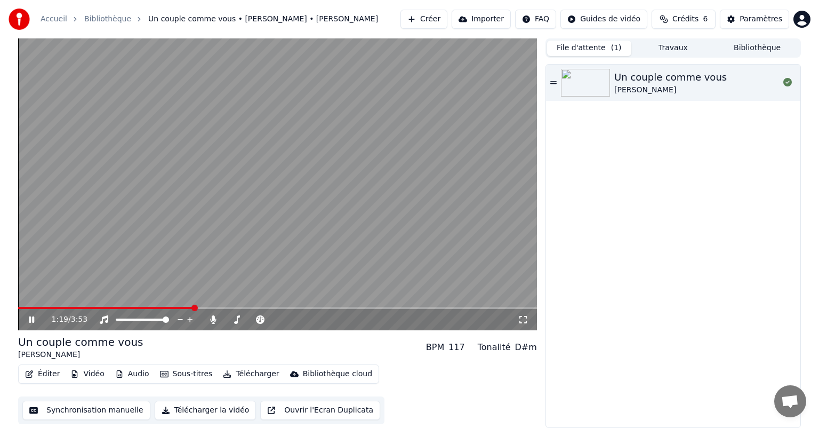
click at [262, 309] on span at bounding box center [277, 308] width 519 height 2
click at [328, 306] on video at bounding box center [277, 184] width 519 height 292
click at [333, 307] on span at bounding box center [277, 308] width 519 height 2
click at [33, 322] on icon at bounding box center [39, 319] width 25 height 9
click at [383, 307] on span at bounding box center [277, 308] width 519 height 2
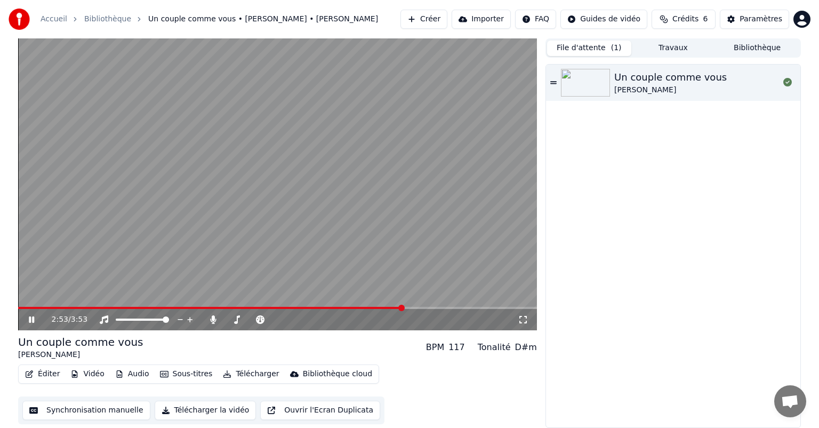
click at [461, 307] on span at bounding box center [277, 308] width 519 height 2
click at [501, 309] on div "3:21 / 3:53" at bounding box center [277, 319] width 519 height 21
